Goal: Information Seeking & Learning: Learn about a topic

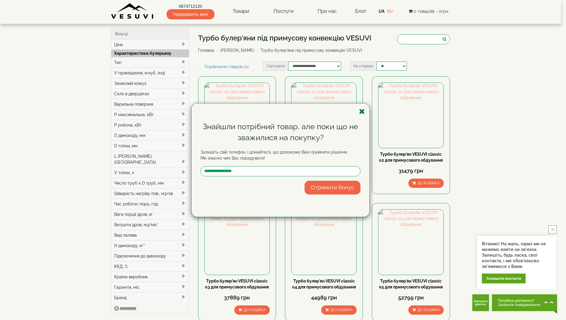
click at [361, 110] on icon "button" at bounding box center [362, 111] width 6 height 7
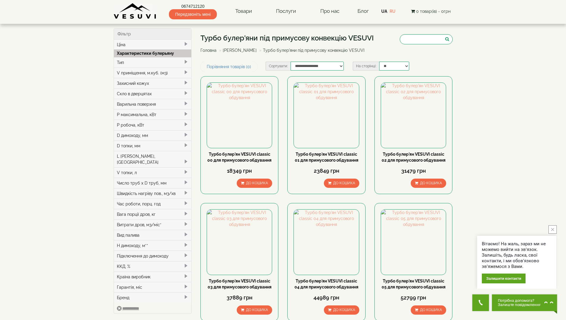
click at [159, 115] on div "P максимальна, кВт" at bounding box center [153, 114] width 78 height 10
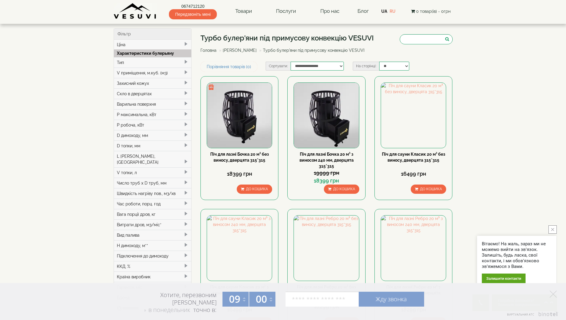
click at [186, 114] on span at bounding box center [185, 113] width 5 height 5
